Goal: Transaction & Acquisition: Book appointment/travel/reservation

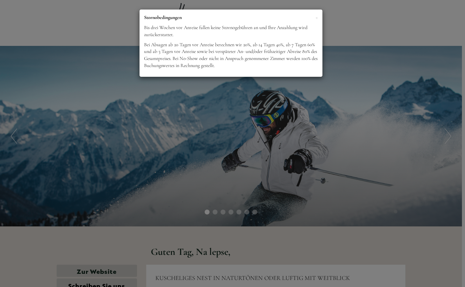
click at [243, 161] on div "× Stornobedingungen Bis [DATE] Anreise fallen keine Stornogebühren an und Ihre …" at bounding box center [232, 143] width 465 height 287
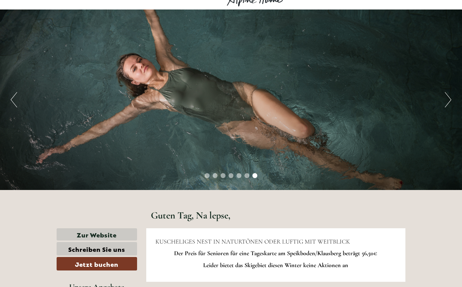
scroll to position [31, 0]
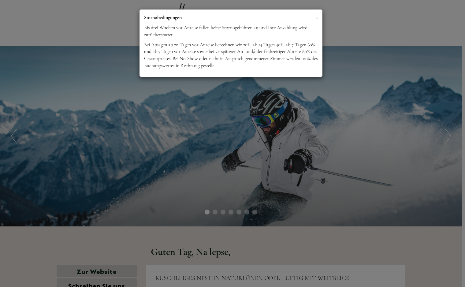
click at [264, 99] on div "× Stornobedingungen Bis [DATE] Anreise fallen keine Stornogebühren an und Ihre …" at bounding box center [232, 143] width 465 height 287
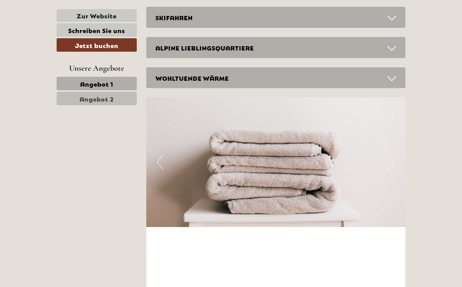
scroll to position [1163, 0]
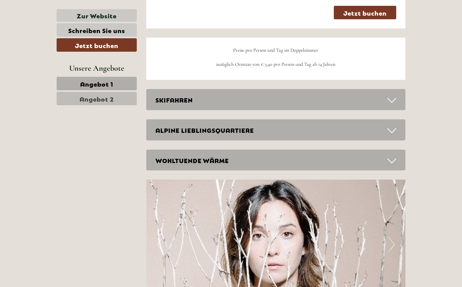
click at [235, 110] on div "SKIFAHREN" at bounding box center [276, 99] width 260 height 21
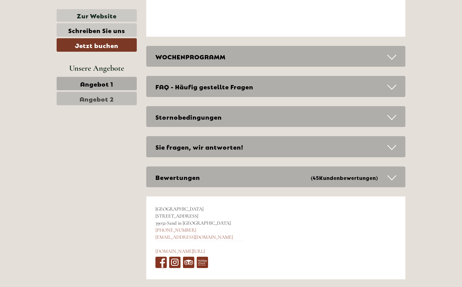
scroll to position [2142, 0]
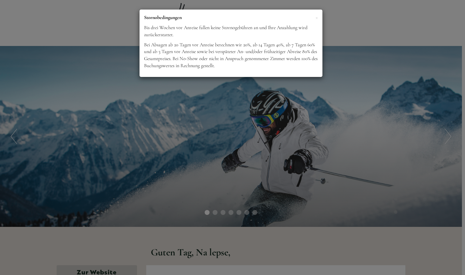
drag, startPoint x: 253, startPoint y: 118, endPoint x: 252, endPoint y: 130, distance: 11.6
click at [252, 130] on div "× Stornobedingungen Bis [DATE] Anreise fallen keine Stornogebühren an und Ihre …" at bounding box center [232, 137] width 465 height 275
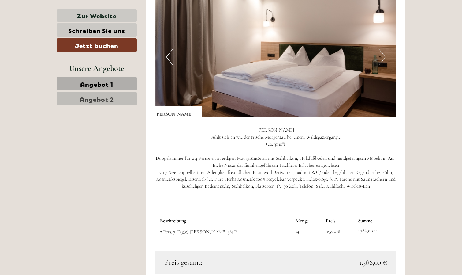
scroll to position [428, 0]
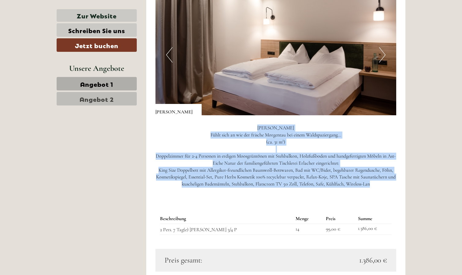
drag, startPoint x: 376, startPoint y: 183, endPoint x: 245, endPoint y: 125, distance: 142.8
click at [245, 125] on p "FAMILIENZIMMER [PERSON_NAME] Fühlt sich an wie der frische Morgentau bei einem …" at bounding box center [275, 155] width 241 height 63
copy p "FAMILIENZIMMER [PERSON_NAME] Fühlt sich an wie der frische Morgentau bei einem …"
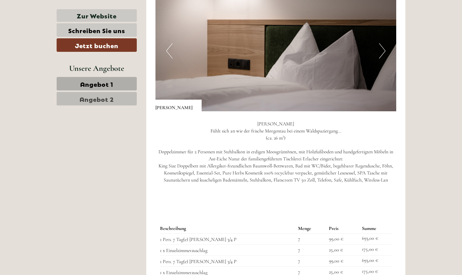
scroll to position [857, 0]
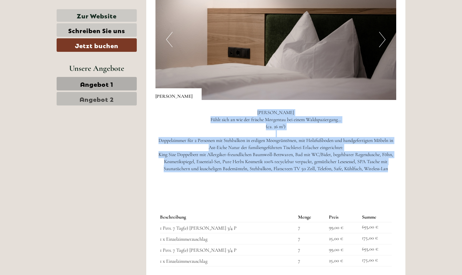
drag, startPoint x: 394, startPoint y: 170, endPoint x: 252, endPoint y: 114, distance: 153.0
click at [252, 114] on p "DOPPELZIMMER SILVA Fühlt sich an wie der frische Morgentau bei einem Waldspazie…" at bounding box center [275, 147] width 241 height 77
copy p "DOPPELZIMMER SILVA Fühlt sich an wie der frische Morgentau bei einem Waldspazie…"
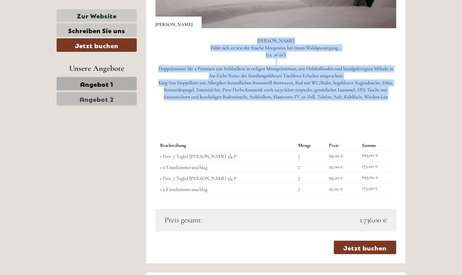
scroll to position [918, 0]
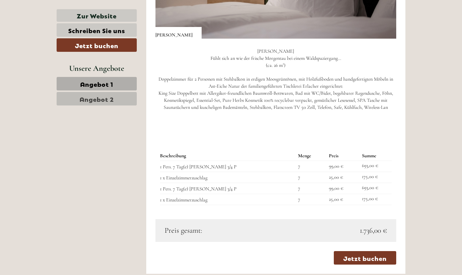
click at [333, 170] on td "99,00 €" at bounding box center [343, 166] width 33 height 11
